Goal: Use online tool/utility: Utilize a website feature to perform a specific function

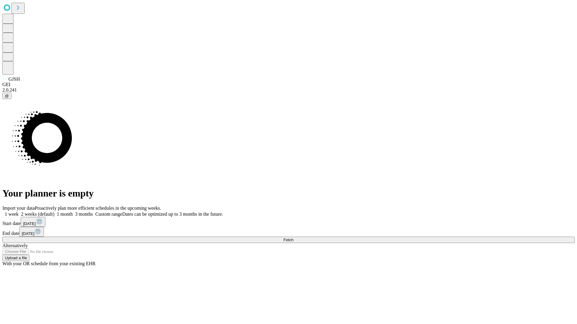
click at [293, 238] on span "Fetch" at bounding box center [288, 240] width 10 height 5
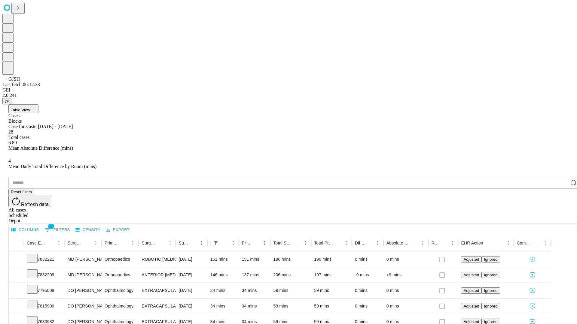
click at [30, 108] on span "Table View" at bounding box center [20, 110] width 19 height 5
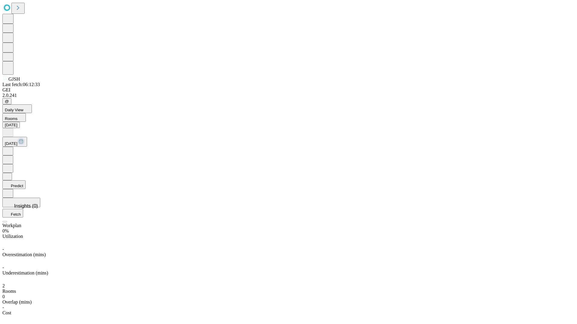
click at [26, 180] on button "Predict" at bounding box center [13, 184] width 23 height 9
